Goal: Browse casually: Explore the website without a specific task or goal

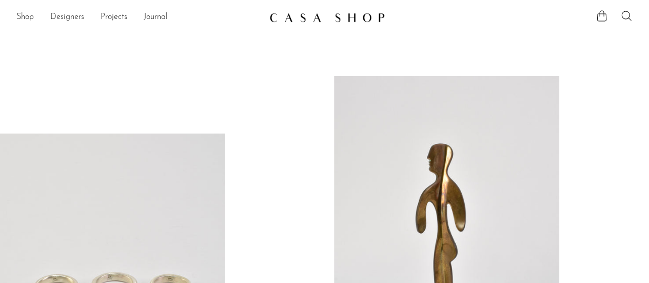
click at [75, 16] on link "Designers" at bounding box center [67, 17] width 34 height 13
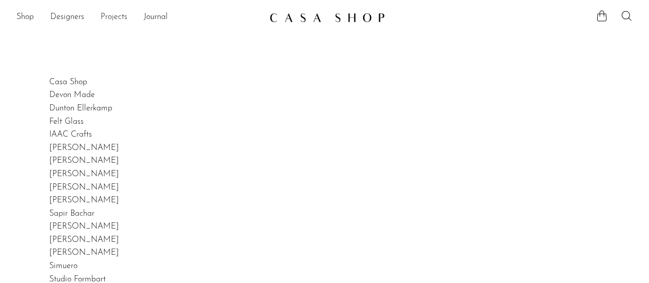
click at [110, 21] on link "Projects" at bounding box center [114, 17] width 27 height 13
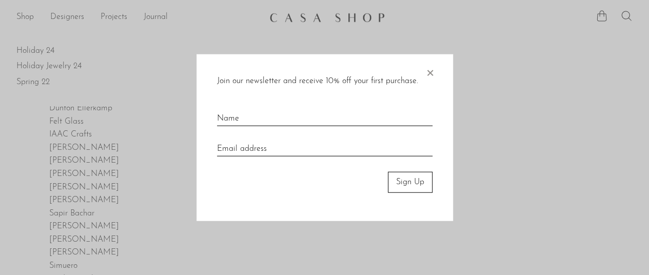
click at [431, 74] on span "×" at bounding box center [430, 70] width 10 height 33
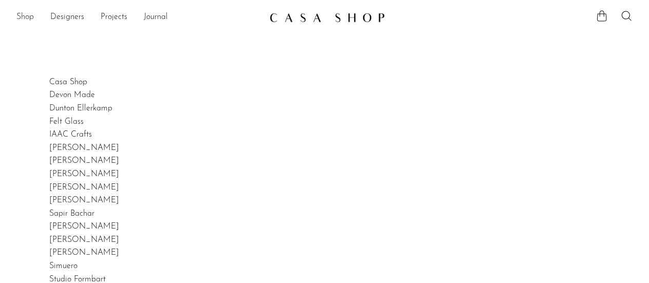
click at [24, 16] on link "Shop" at bounding box center [24, 17] width 17 height 13
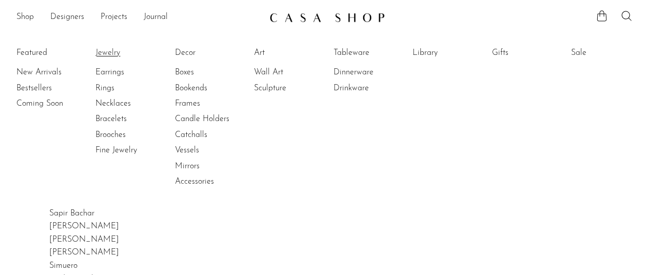
click at [117, 50] on link "Jewelry" at bounding box center [133, 52] width 77 height 11
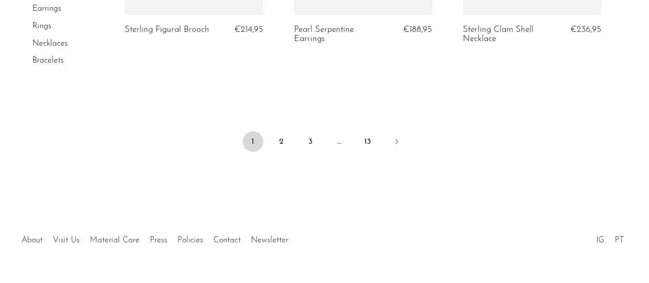
scroll to position [2985, 0]
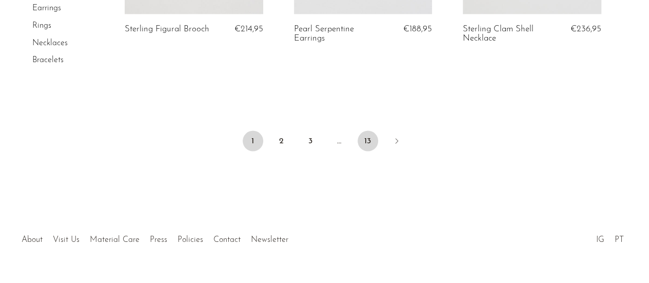
click at [369, 139] on link "13" at bounding box center [367, 141] width 21 height 21
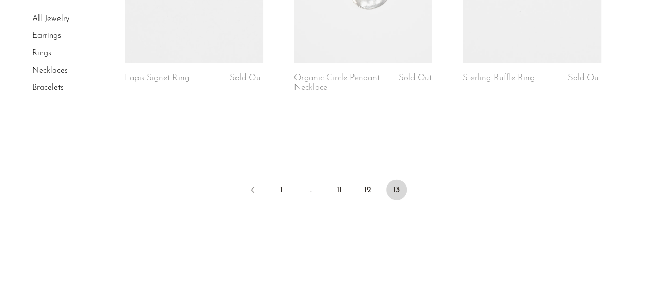
scroll to position [1210, 0]
click at [369, 184] on link "12" at bounding box center [367, 187] width 21 height 21
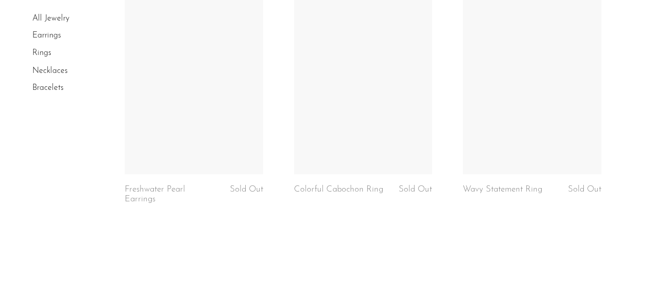
scroll to position [2956, 0]
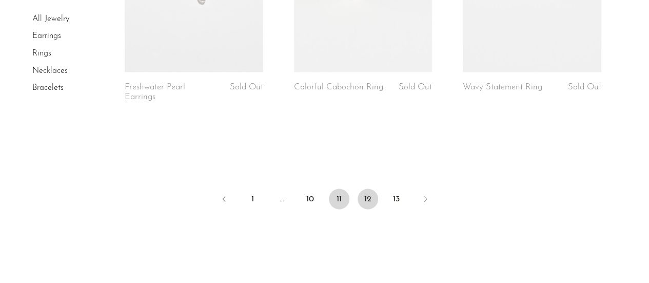
click at [340, 189] on link "11" at bounding box center [339, 199] width 21 height 21
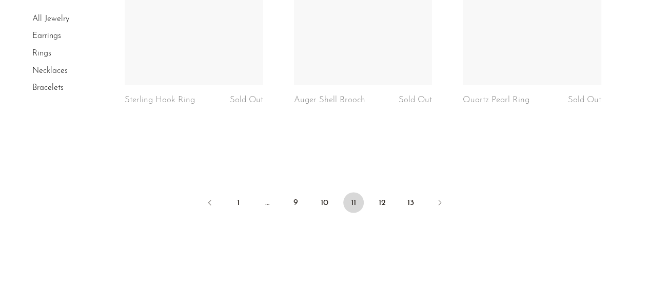
scroll to position [2917, 0]
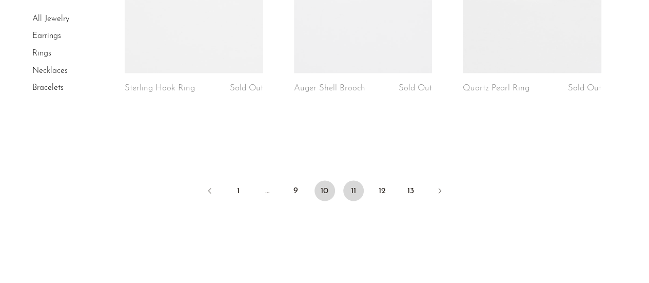
click at [325, 187] on link "10" at bounding box center [324, 190] width 21 height 21
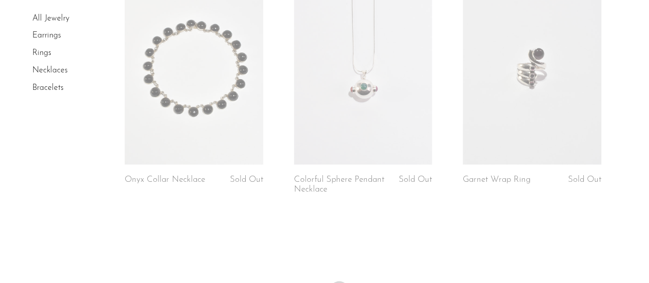
scroll to position [3001, 0]
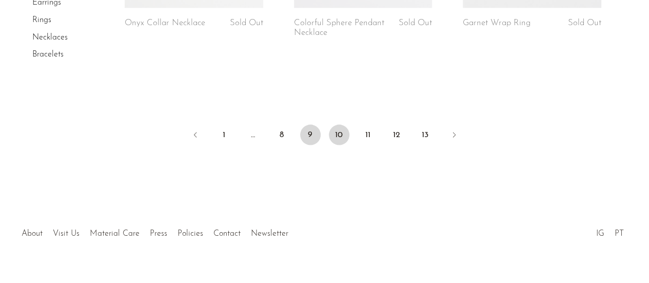
click at [315, 126] on link "9" at bounding box center [310, 135] width 21 height 21
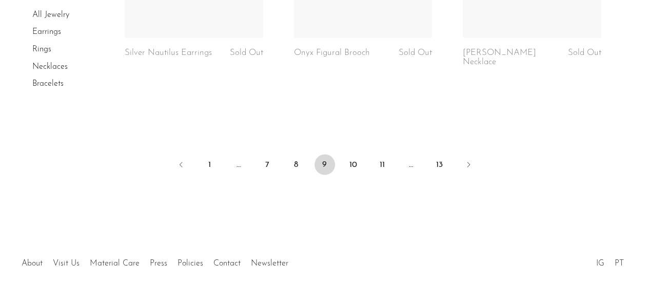
scroll to position [2962, 0]
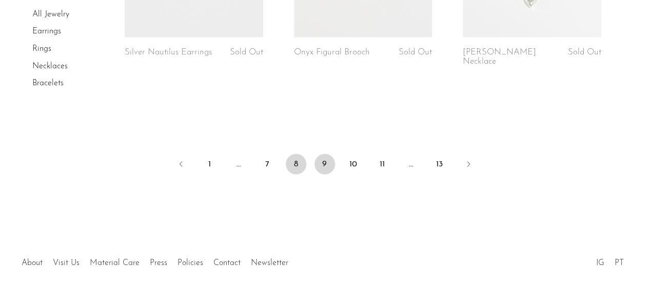
click at [295, 158] on link "8" at bounding box center [296, 164] width 21 height 21
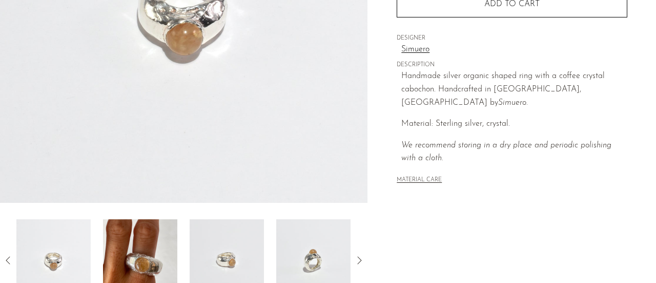
scroll to position [305, 0]
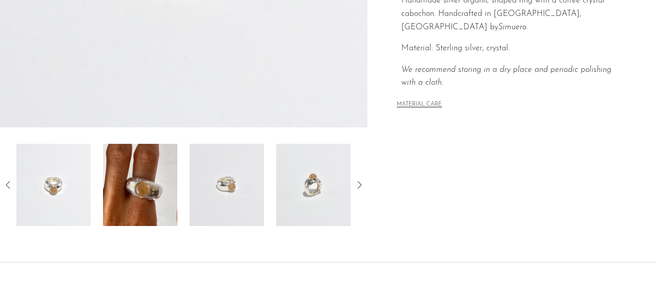
click at [150, 199] on img at bounding box center [140, 185] width 74 height 82
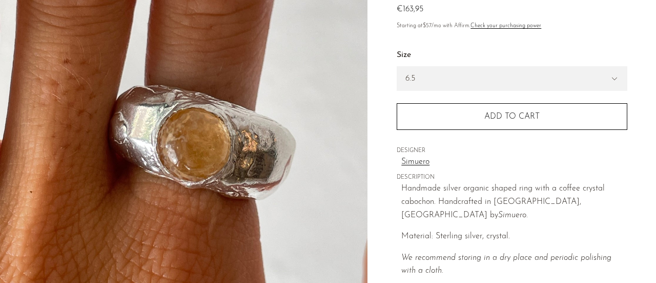
scroll to position [99, 0]
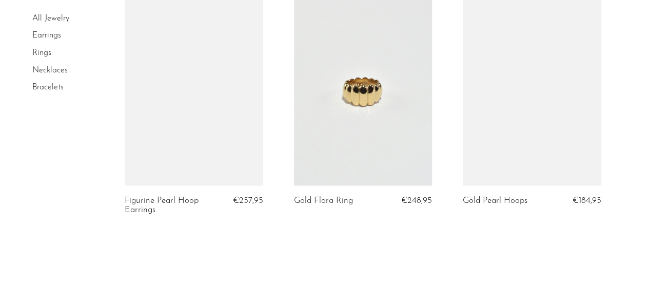
scroll to position [2867, 0]
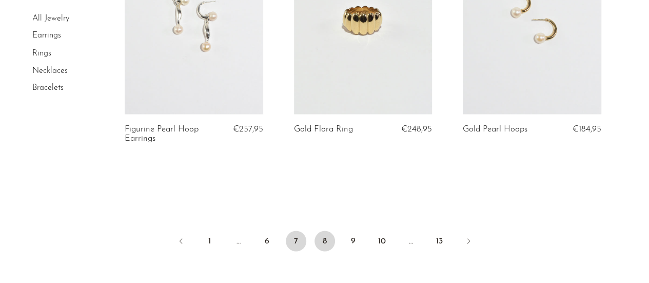
click at [302, 242] on link "7" at bounding box center [296, 240] width 21 height 21
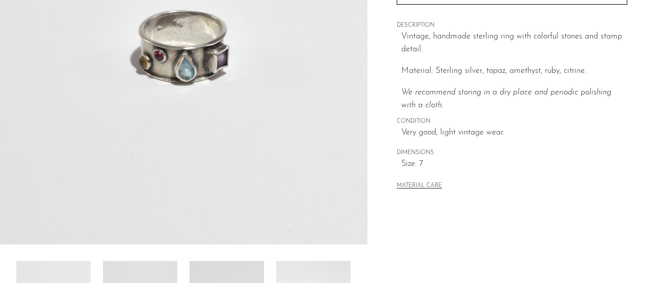
scroll to position [378, 0]
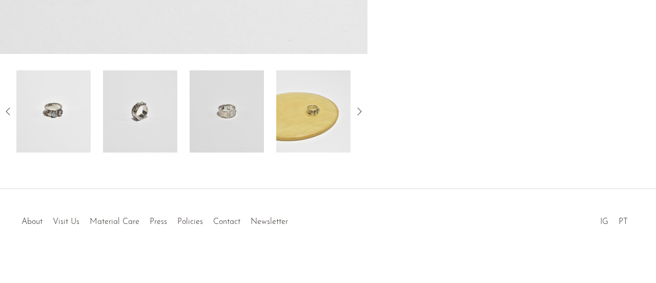
click at [316, 121] on img at bounding box center [313, 111] width 74 height 82
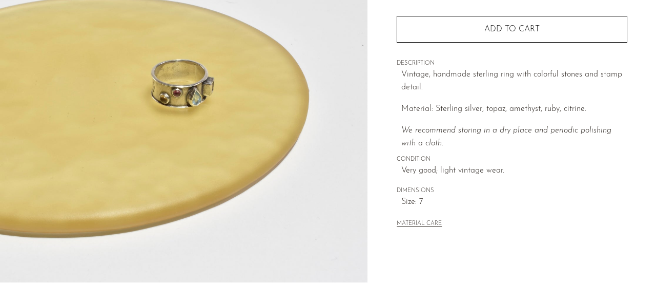
scroll to position [101, 0]
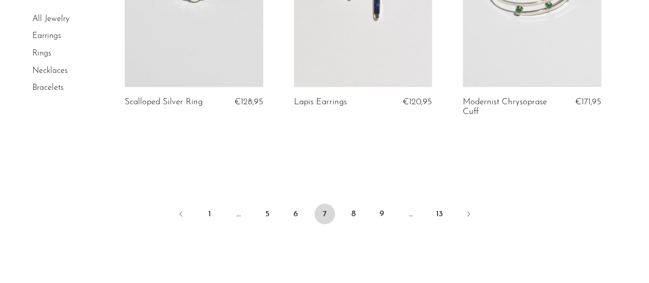
scroll to position [2932, 0]
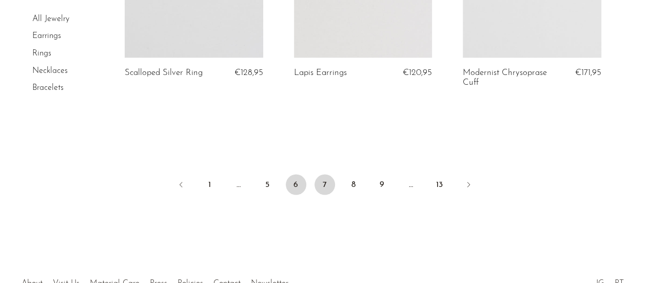
click at [290, 182] on link "6" at bounding box center [296, 184] width 21 height 21
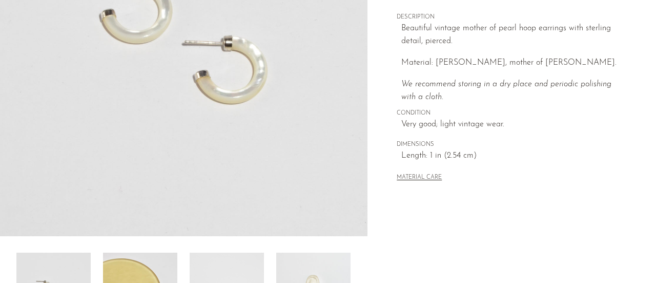
scroll to position [385, 0]
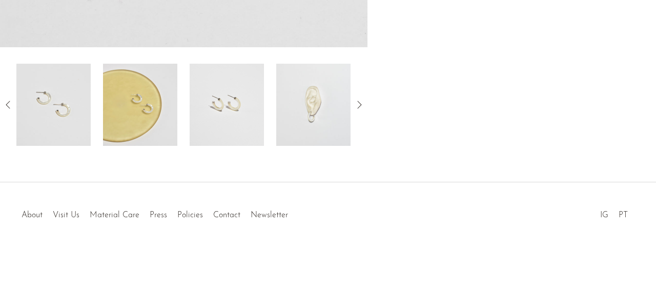
click at [291, 128] on img at bounding box center [313, 105] width 74 height 82
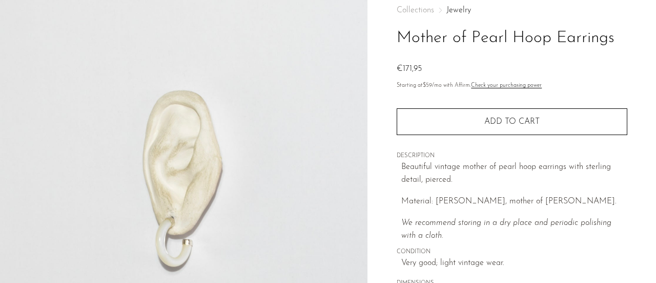
scroll to position [0, 0]
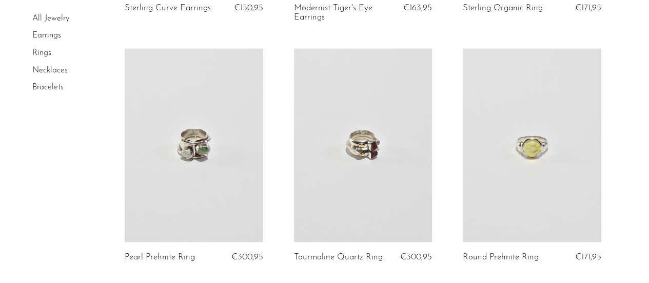
scroll to position [2976, 0]
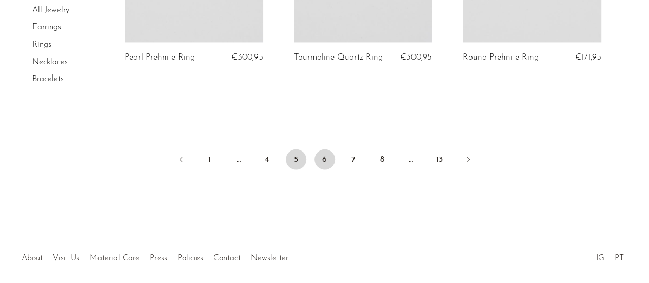
click at [288, 152] on link "5" at bounding box center [296, 159] width 21 height 21
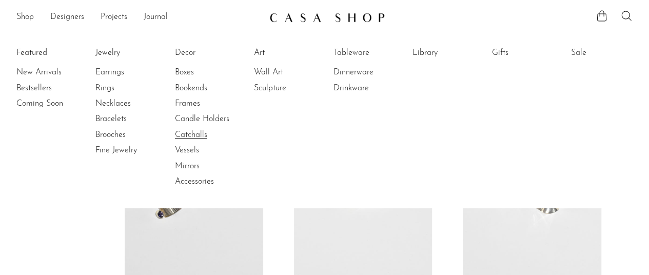
click at [196, 136] on link "Catchalls" at bounding box center [213, 134] width 77 height 11
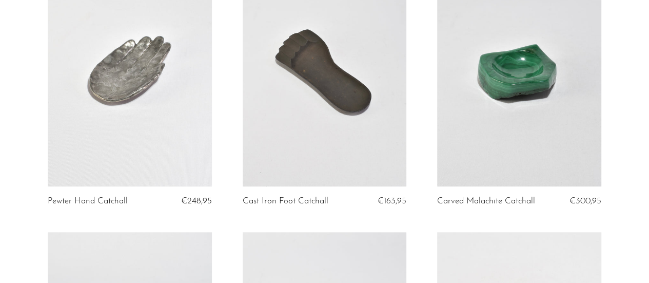
scroll to position [422, 0]
drag, startPoint x: 144, startPoint y: 114, endPoint x: 0, endPoint y: 104, distance: 143.9
click at [0, 104] on section "Large Recycled Glass Catchall €120,95 Glass Hand Catchall €257,95 Black Lacquer…" at bounding box center [324, 226] width 649 height 1108
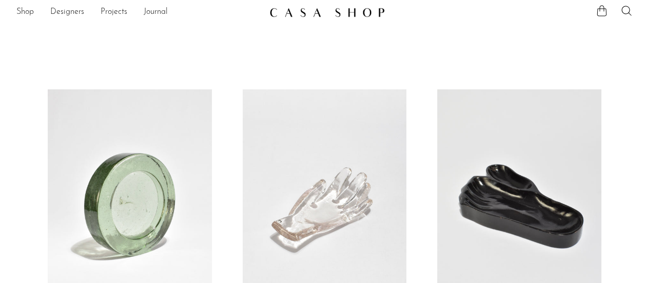
scroll to position [0, 0]
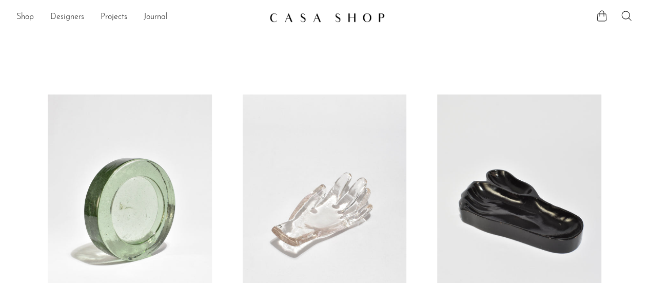
click at [63, 21] on link "Designers" at bounding box center [67, 17] width 34 height 13
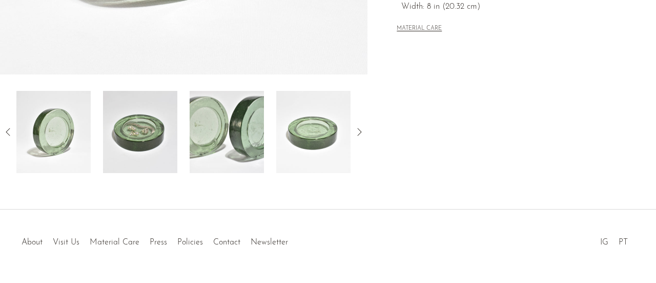
scroll to position [358, 0]
click at [142, 129] on img at bounding box center [140, 131] width 74 height 82
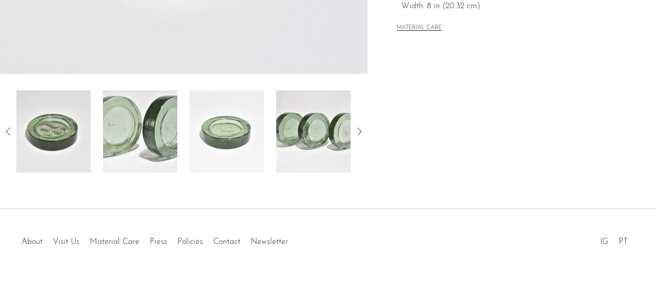
click at [323, 135] on img at bounding box center [313, 131] width 74 height 82
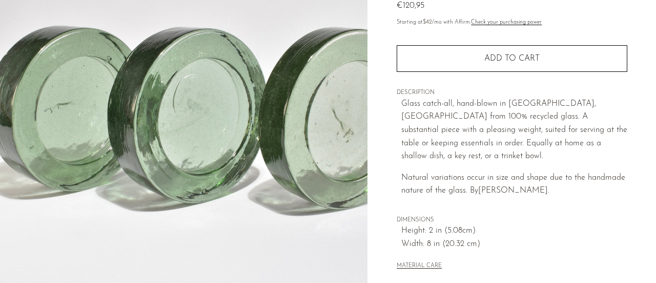
scroll to position [103, 0]
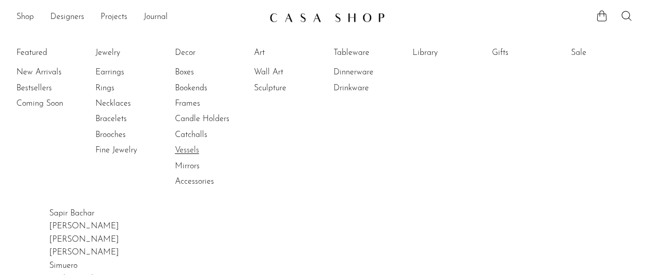
click at [192, 144] on li "Vessels" at bounding box center [213, 150] width 77 height 15
click at [192, 148] on link "Vessels" at bounding box center [213, 150] width 77 height 11
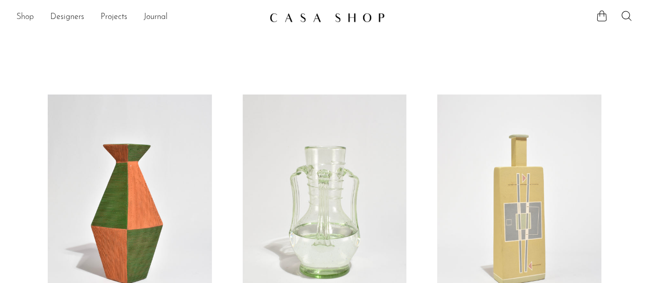
click at [24, 17] on link "Shop" at bounding box center [24, 17] width 17 height 13
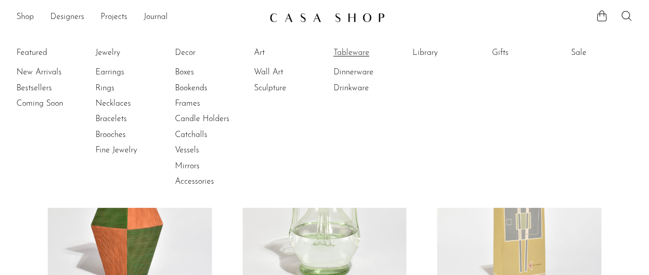
click at [351, 50] on link "Tableware" at bounding box center [371, 52] width 77 height 11
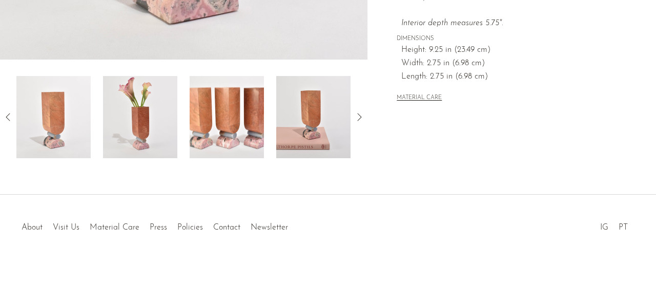
scroll to position [385, 0]
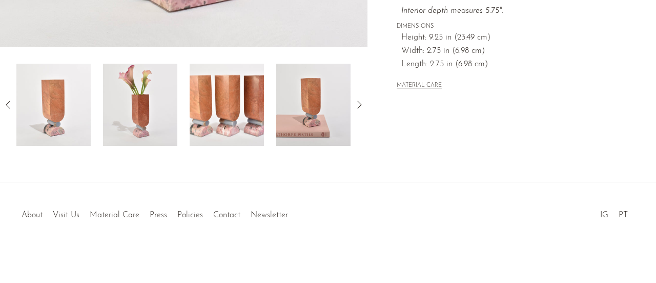
click at [142, 123] on img at bounding box center [140, 105] width 74 height 82
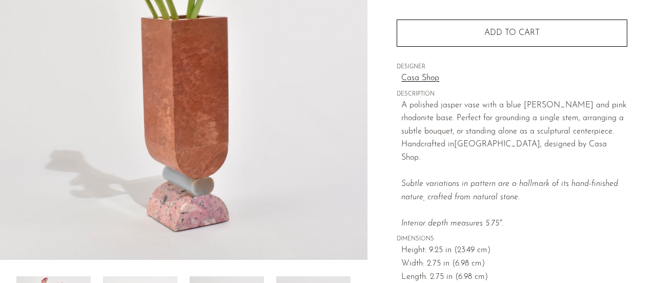
scroll to position [383, 0]
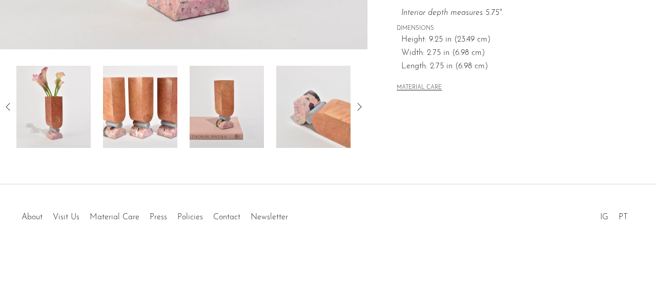
click at [220, 104] on img at bounding box center [227, 107] width 74 height 82
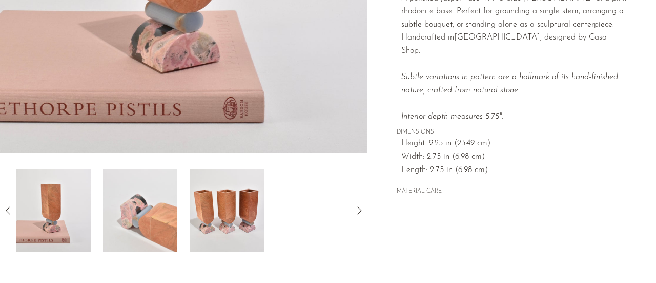
scroll to position [300, 0]
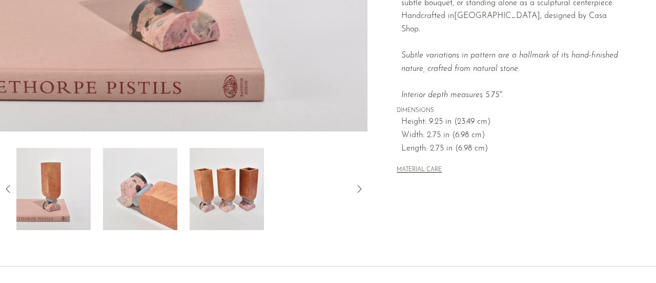
click at [7, 179] on div at bounding box center [184, 189] width 368 height 82
click at [7, 187] on icon at bounding box center [8, 189] width 4 height 8
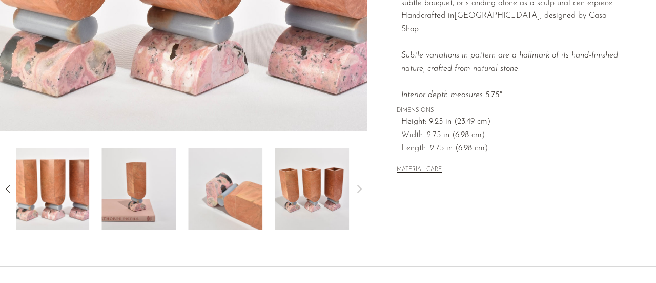
click at [7, 187] on icon at bounding box center [8, 189] width 4 height 8
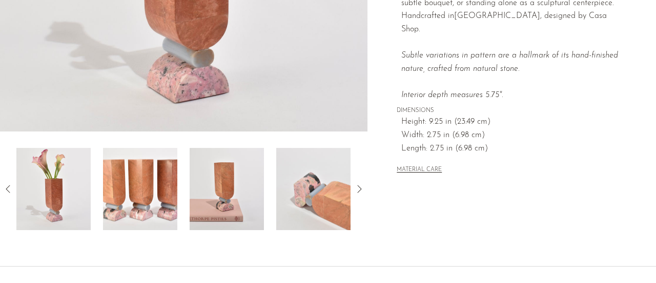
click at [7, 187] on icon at bounding box center [8, 189] width 4 height 8
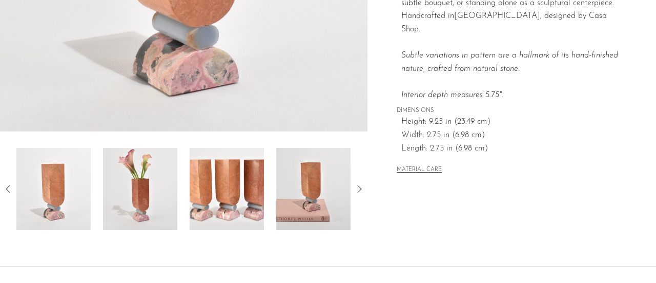
click at [51, 189] on img at bounding box center [53, 189] width 74 height 82
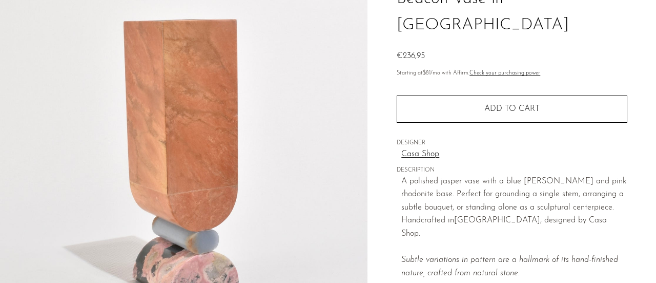
scroll to position [138, 0]
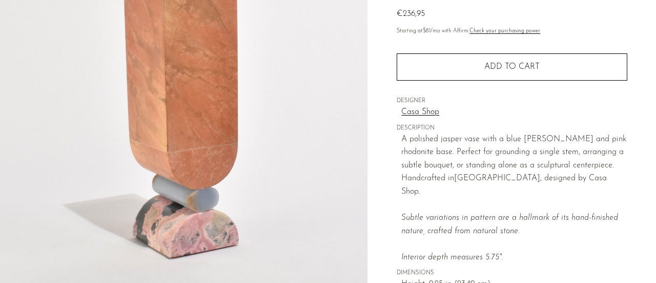
drag, startPoint x: 205, startPoint y: 103, endPoint x: 410, endPoint y: 126, distance: 206.4
click at [410, 133] on p "A polished jasper vase with a blue celestine and pink rhodonite base. Perfect f…" at bounding box center [515, 198] width 226 height 131
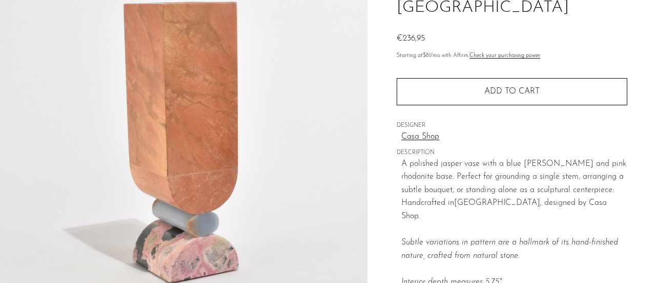
scroll to position [112, 0]
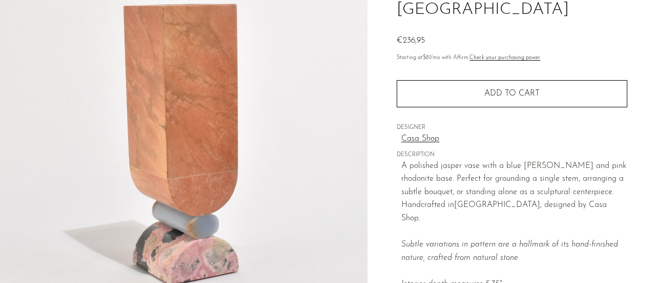
drag, startPoint x: 179, startPoint y: 120, endPoint x: 384, endPoint y: 150, distance: 206.8
click at [384, 150] on div "Collections Vessels Beacon Vase in Jasper €236,95 Starting at $81 /mo with Affi…" at bounding box center [512, 176] width 289 height 483
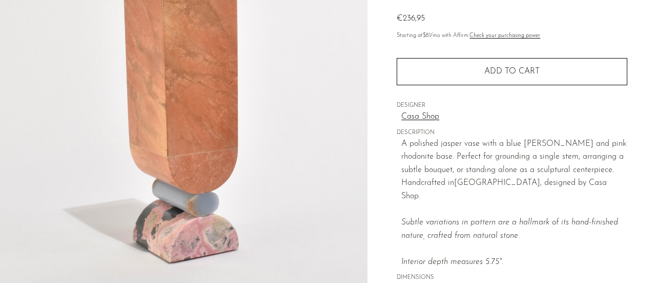
scroll to position [0, 0]
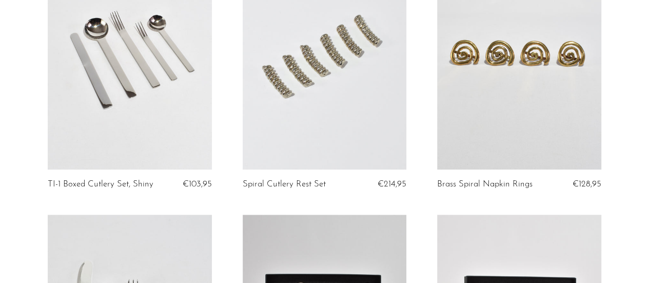
scroll to position [2400, 0]
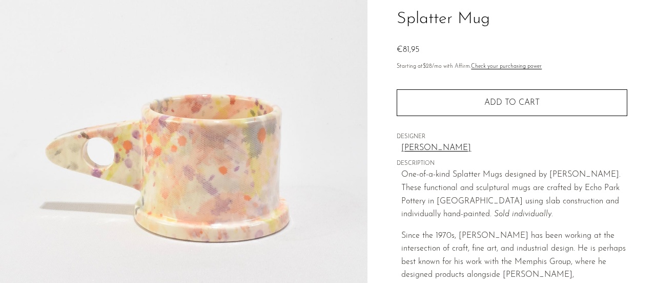
scroll to position [77, 0]
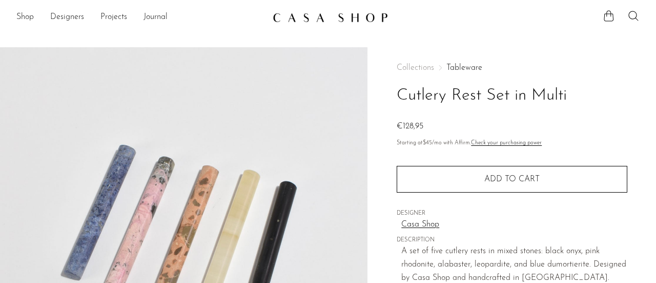
click at [588, 104] on h1 "Cutlery Rest Set in Multi" at bounding box center [512, 96] width 231 height 26
